Goal: Use online tool/utility: Utilize a website feature to perform a specific function

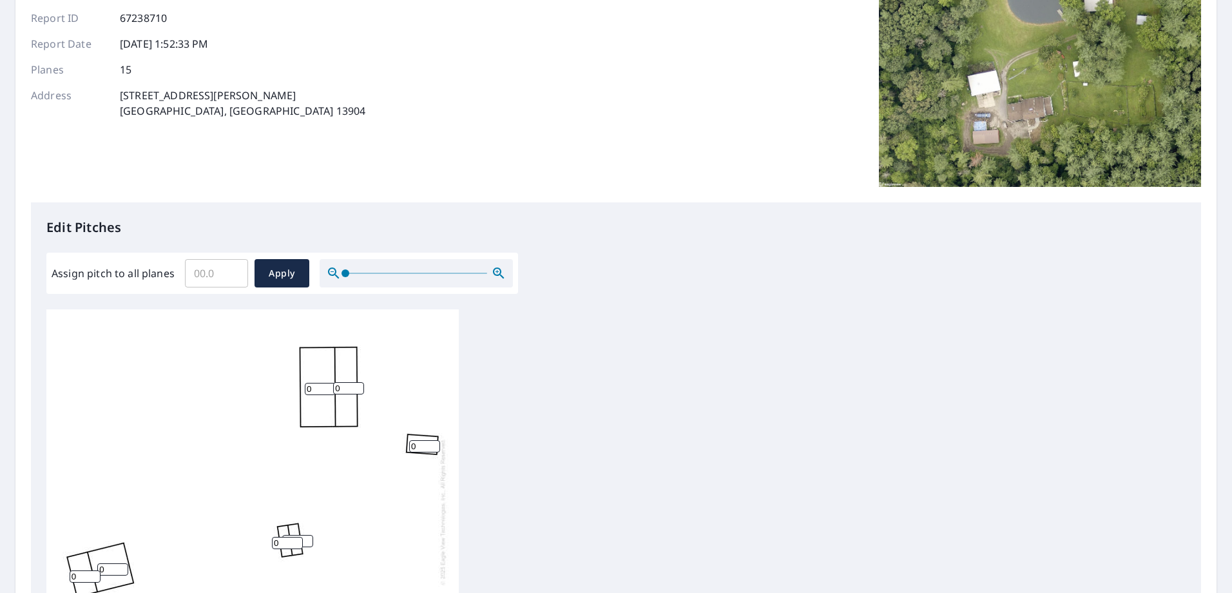
scroll to position [387, 0]
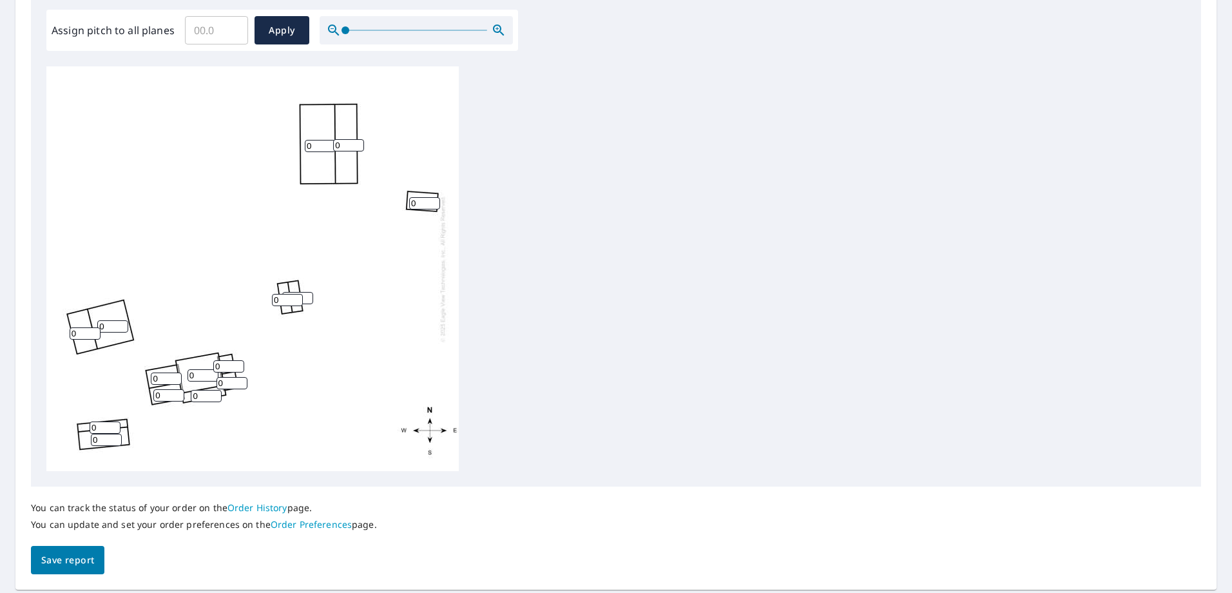
click at [159, 381] on input "0" at bounding box center [166, 378] width 31 height 12
type input "6"
click at [163, 394] on input "0" at bounding box center [168, 395] width 31 height 12
drag, startPoint x: 164, startPoint y: 399, endPoint x: 128, endPoint y: 399, distance: 36.1
click at [128, 399] on div "0 0 0 0 0 0 6 0 06 0 0 0 0 0 0" at bounding box center [252, 268] width 412 height 405
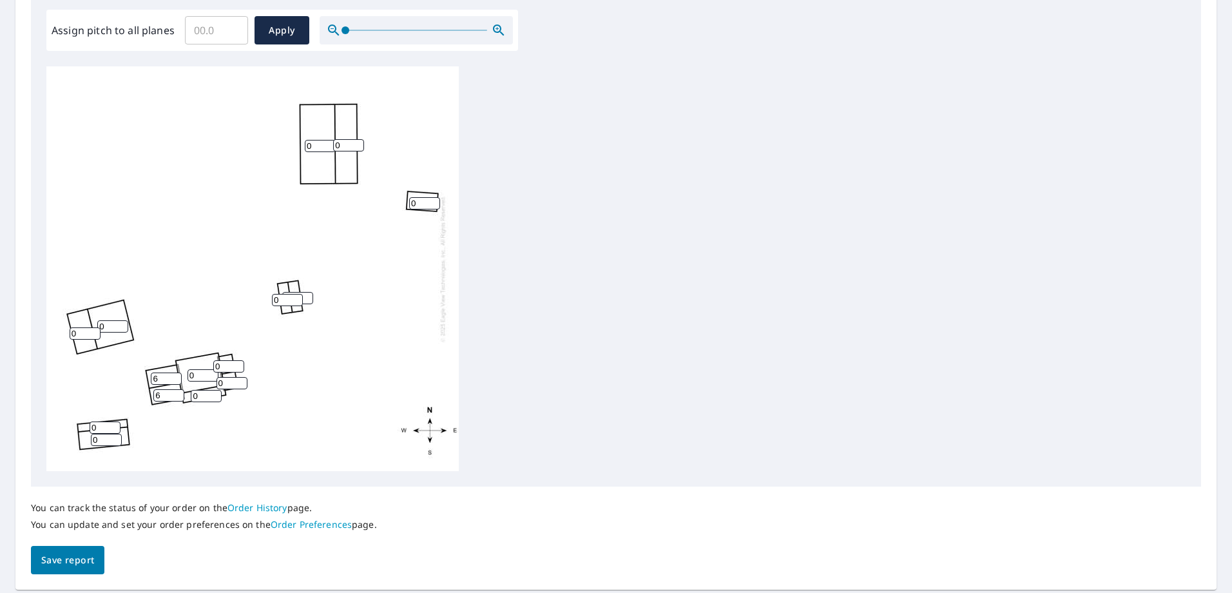
type input "6"
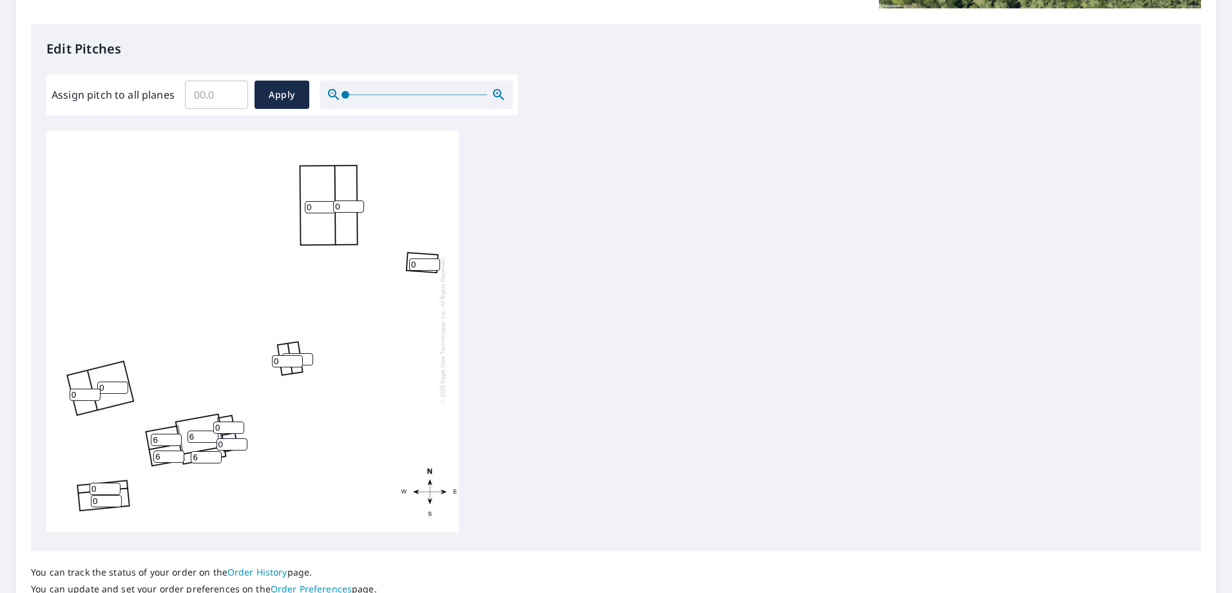
scroll to position [13, 0]
click at [204, 430] on input "6" at bounding box center [202, 436] width 31 height 12
click at [221, 421] on input "0" at bounding box center [228, 427] width 31 height 12
drag, startPoint x: 221, startPoint y: 417, endPoint x: 185, endPoint y: 411, distance: 36.6
click at [213, 416] on div "0 0 0 6 0 0 6 0 6 6 0 0 0 0 0" at bounding box center [252, 330] width 412 height 405
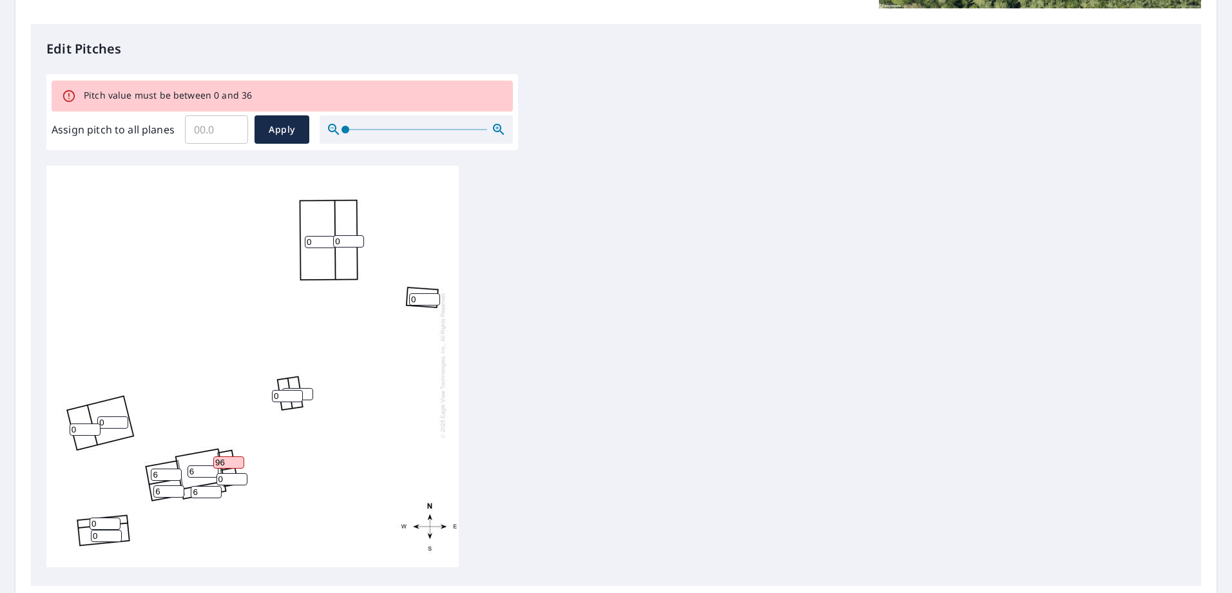
type input "9"
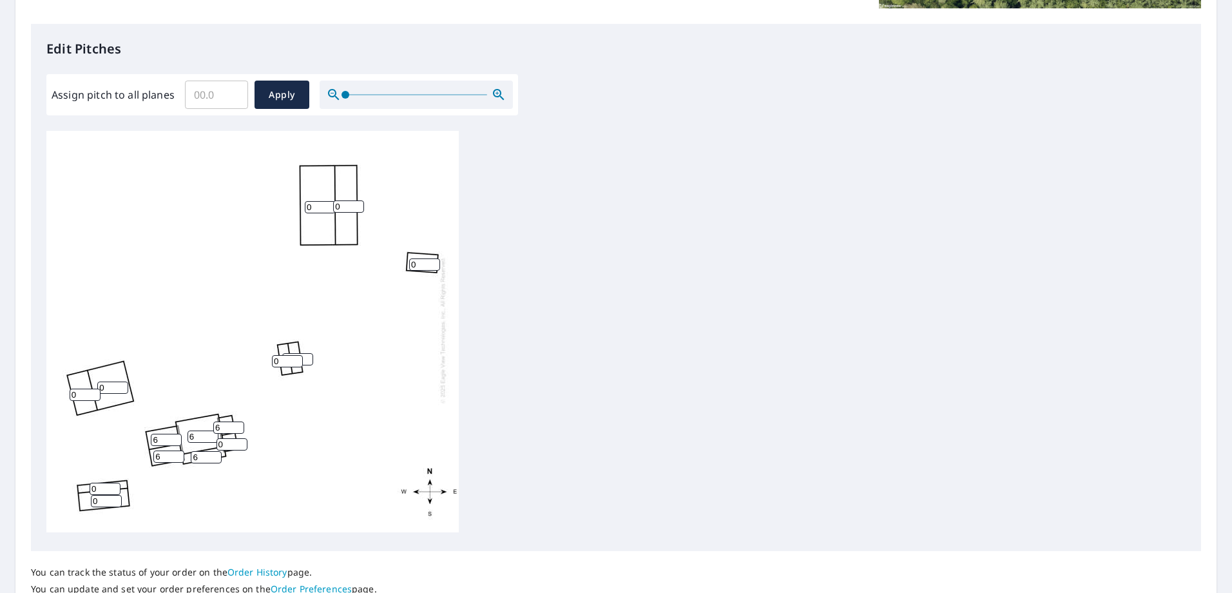
type input "6"
click at [219, 438] on input "0" at bounding box center [231, 444] width 31 height 12
drag, startPoint x: 222, startPoint y: 435, endPoint x: 201, endPoint y: 437, distance: 20.7
click at [205, 438] on div "0 0 0 6 0 0 6 0 6 6 0 0 0 6 0" at bounding box center [252, 330] width 412 height 405
type input "6"
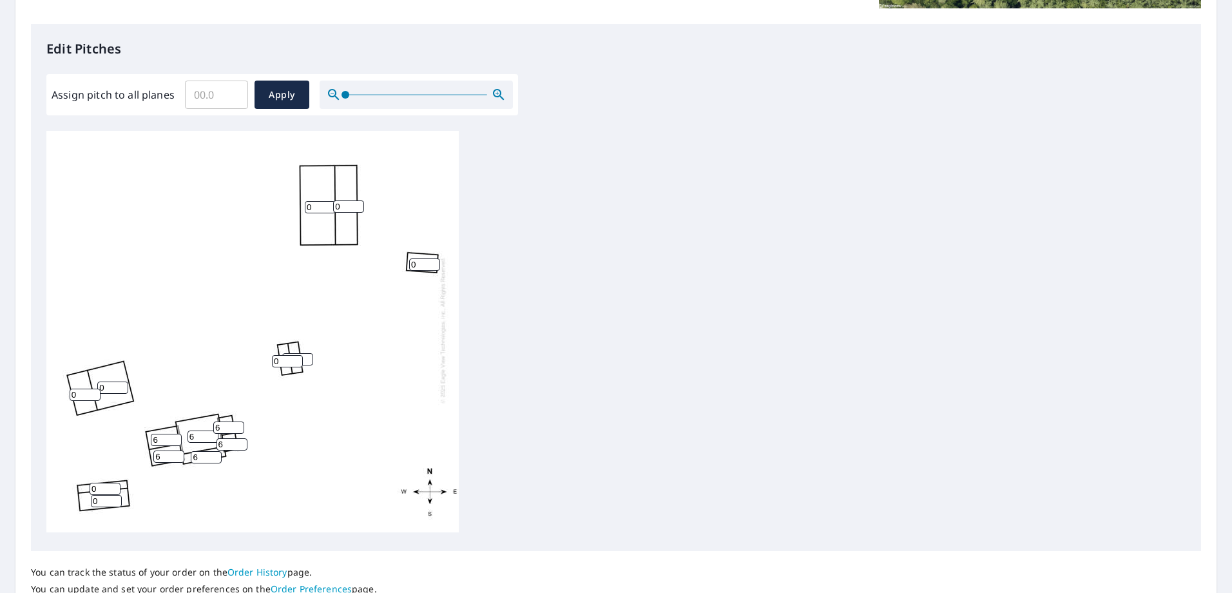
drag, startPoint x: 747, startPoint y: 419, endPoint x: 739, endPoint y: 396, distance: 24.4
click at [747, 419] on div "0 0 0 6 0 0 6 0 6 6 0 0 0 6 6" at bounding box center [615, 333] width 1139 height 405
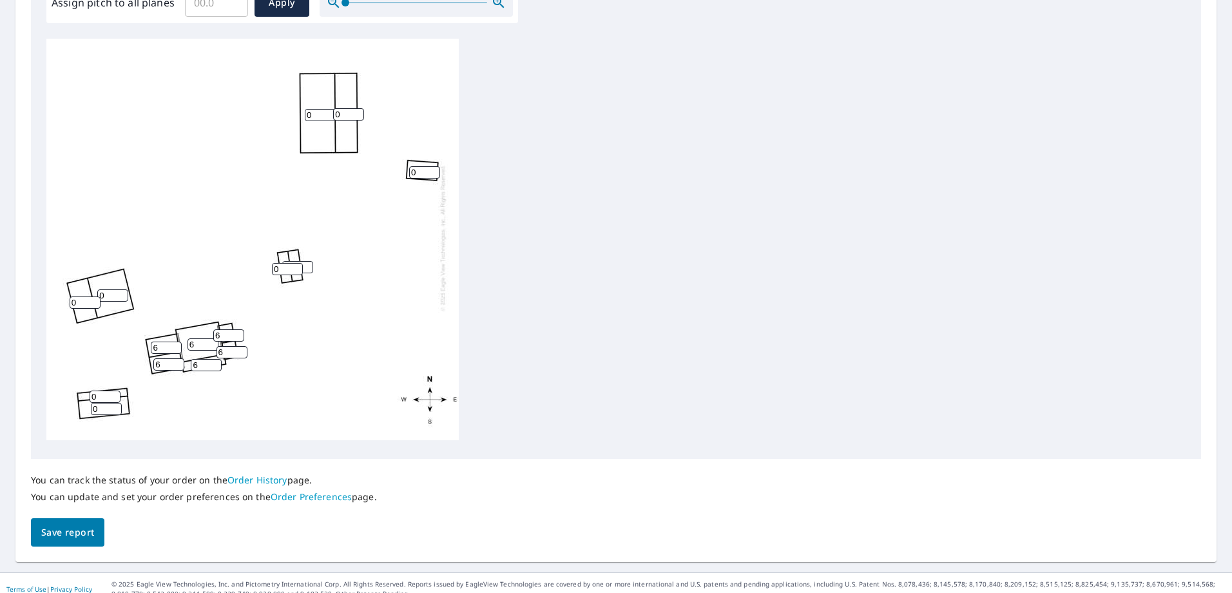
scroll to position [426, 0]
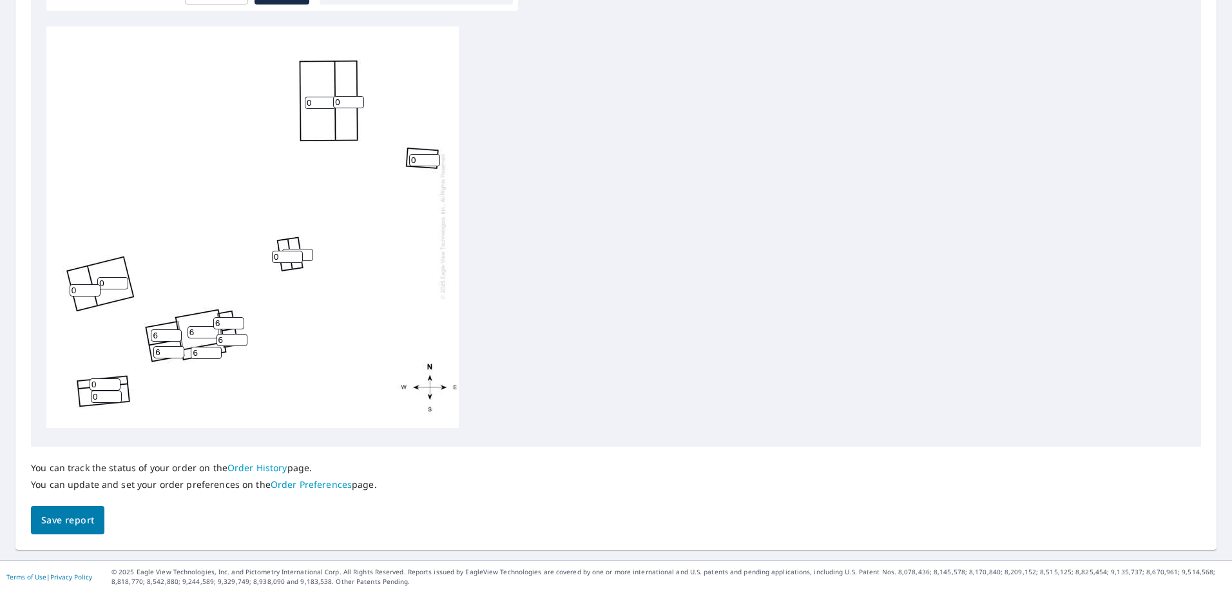
click at [42, 531] on button "Save report" at bounding box center [67, 520] width 73 height 29
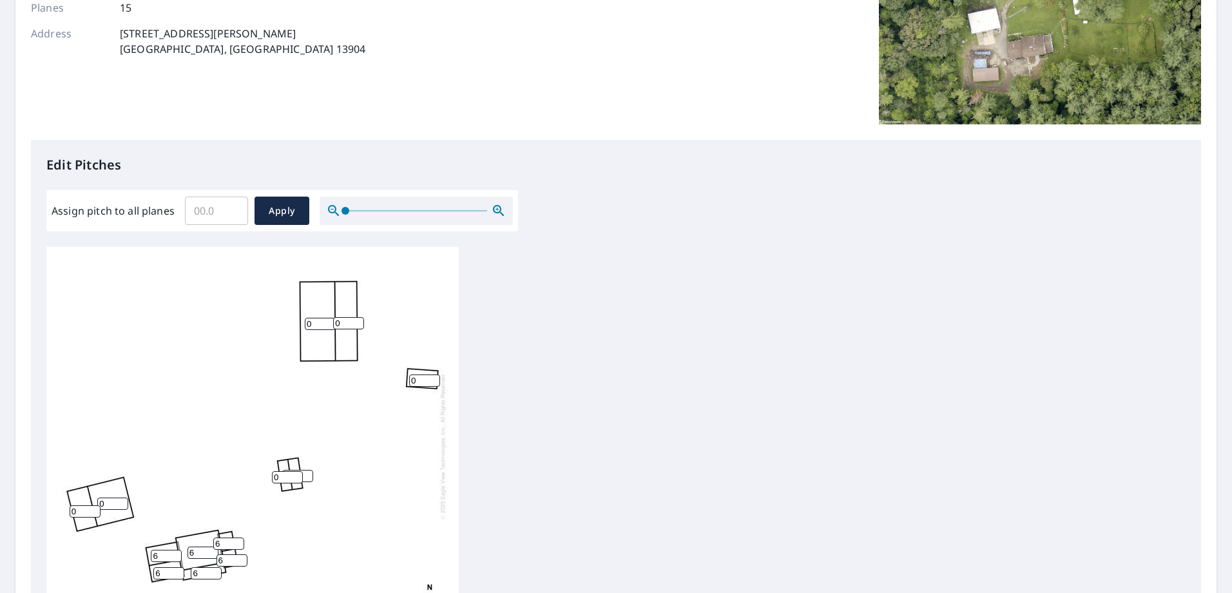
scroll to position [0, 0]
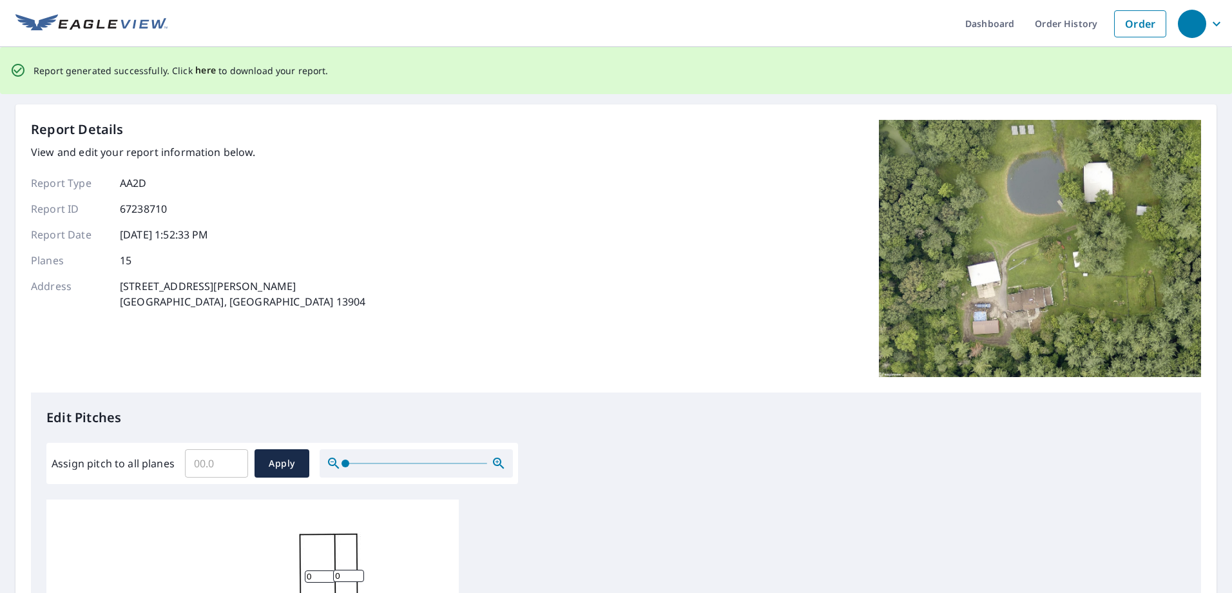
click at [195, 70] on span "here" at bounding box center [205, 70] width 21 height 16
